Goal: Information Seeking & Learning: Learn about a topic

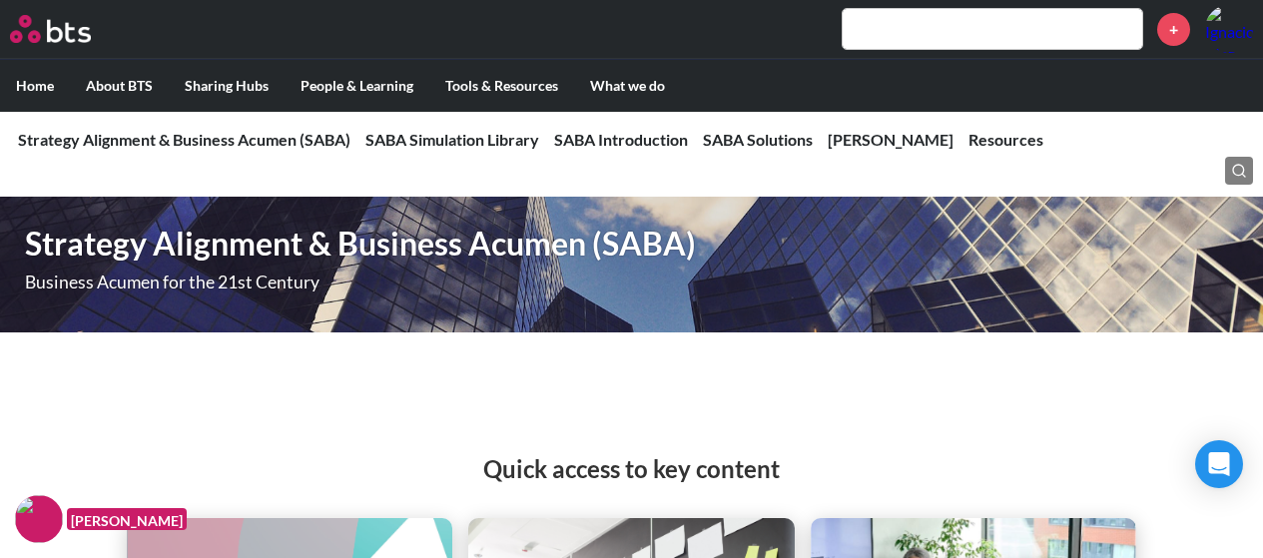
scroll to position [3820, 0]
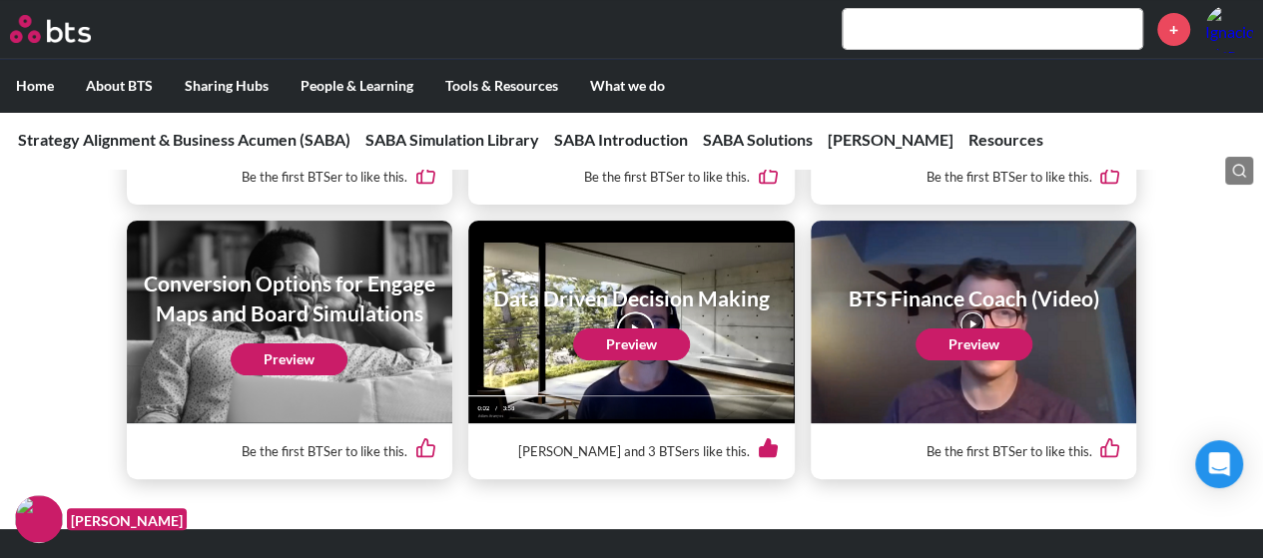
click at [625, 336] on link "Preview" at bounding box center [631, 344] width 117 height 32
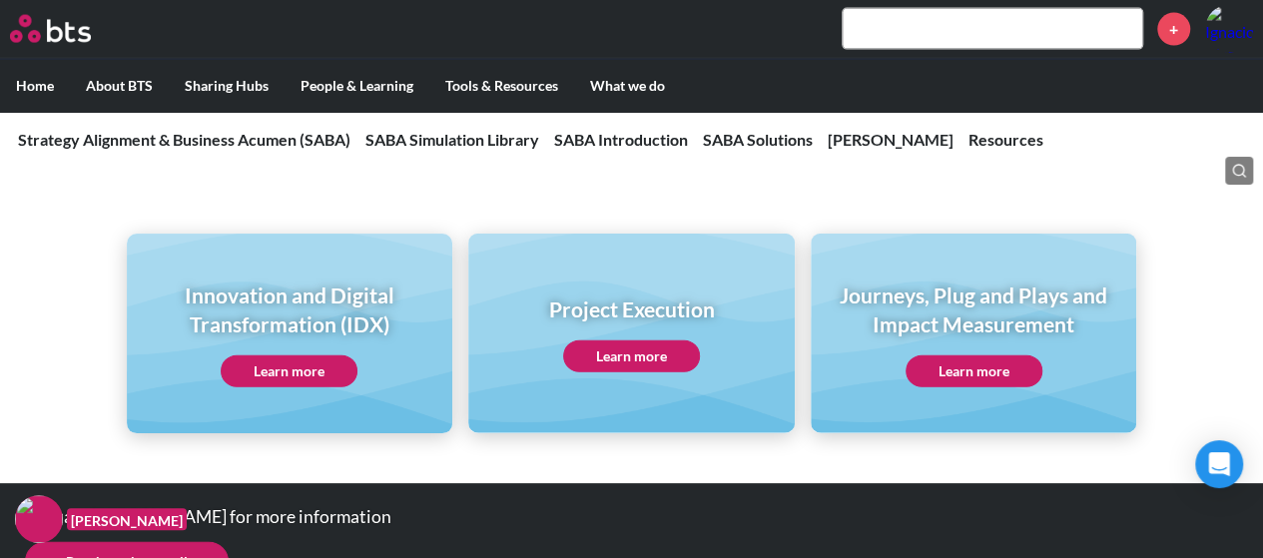
scroll to position [9771, 0]
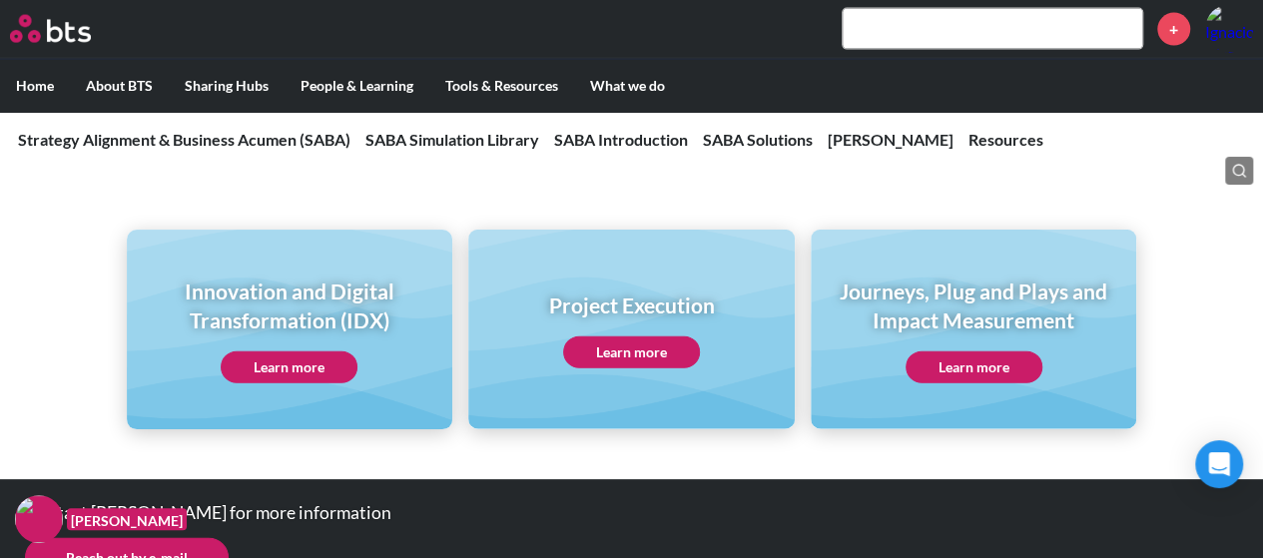
click at [299, 351] on link "Learn more" at bounding box center [289, 367] width 137 height 32
